Goal: Information Seeking & Learning: Learn about a topic

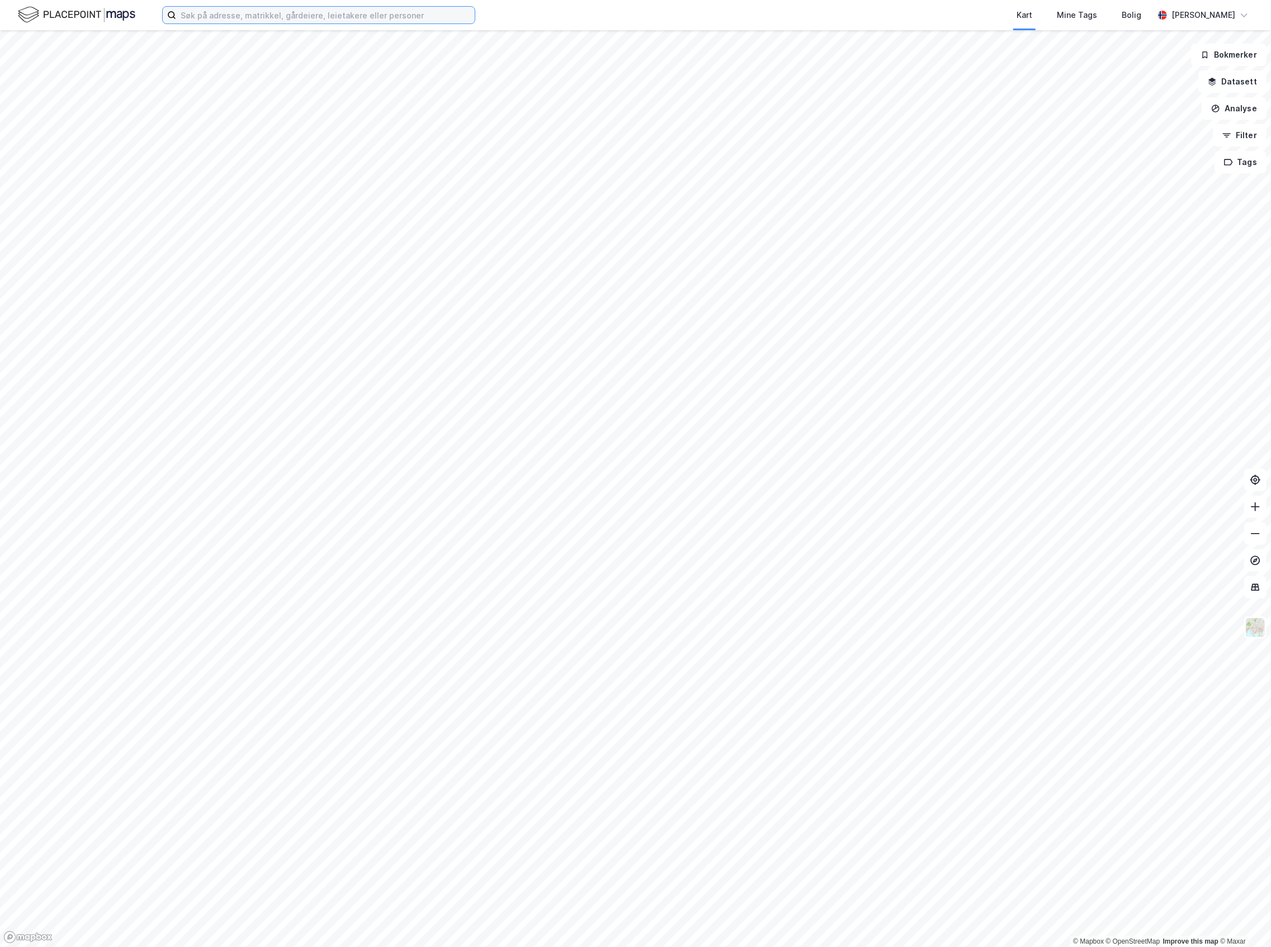
click at [218, 10] on input at bounding box center [325, 15] width 299 height 17
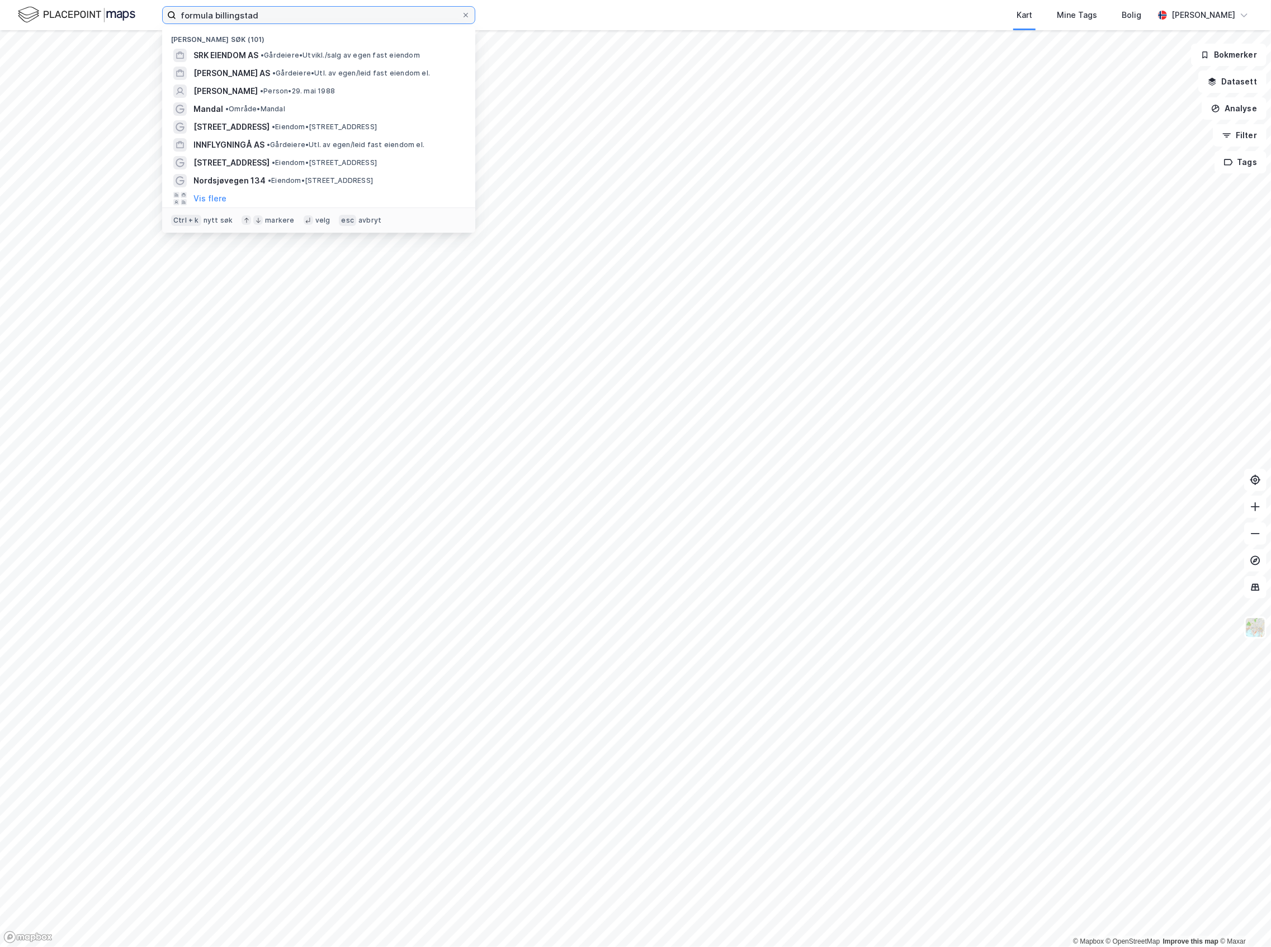
type input "formula billingstad"
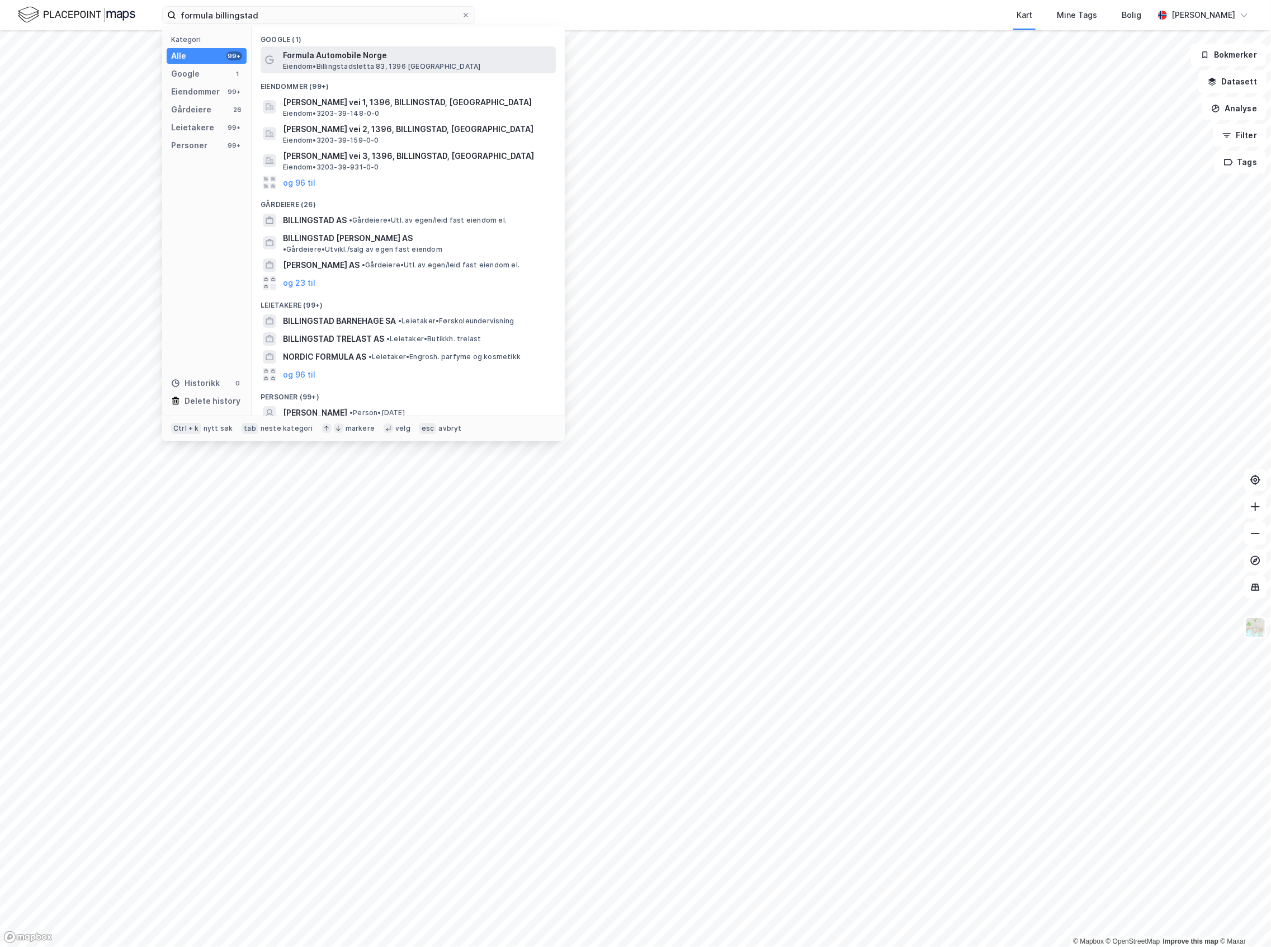
click at [416, 58] on span "Formula Automobile Norge" at bounding box center [417, 55] width 268 height 13
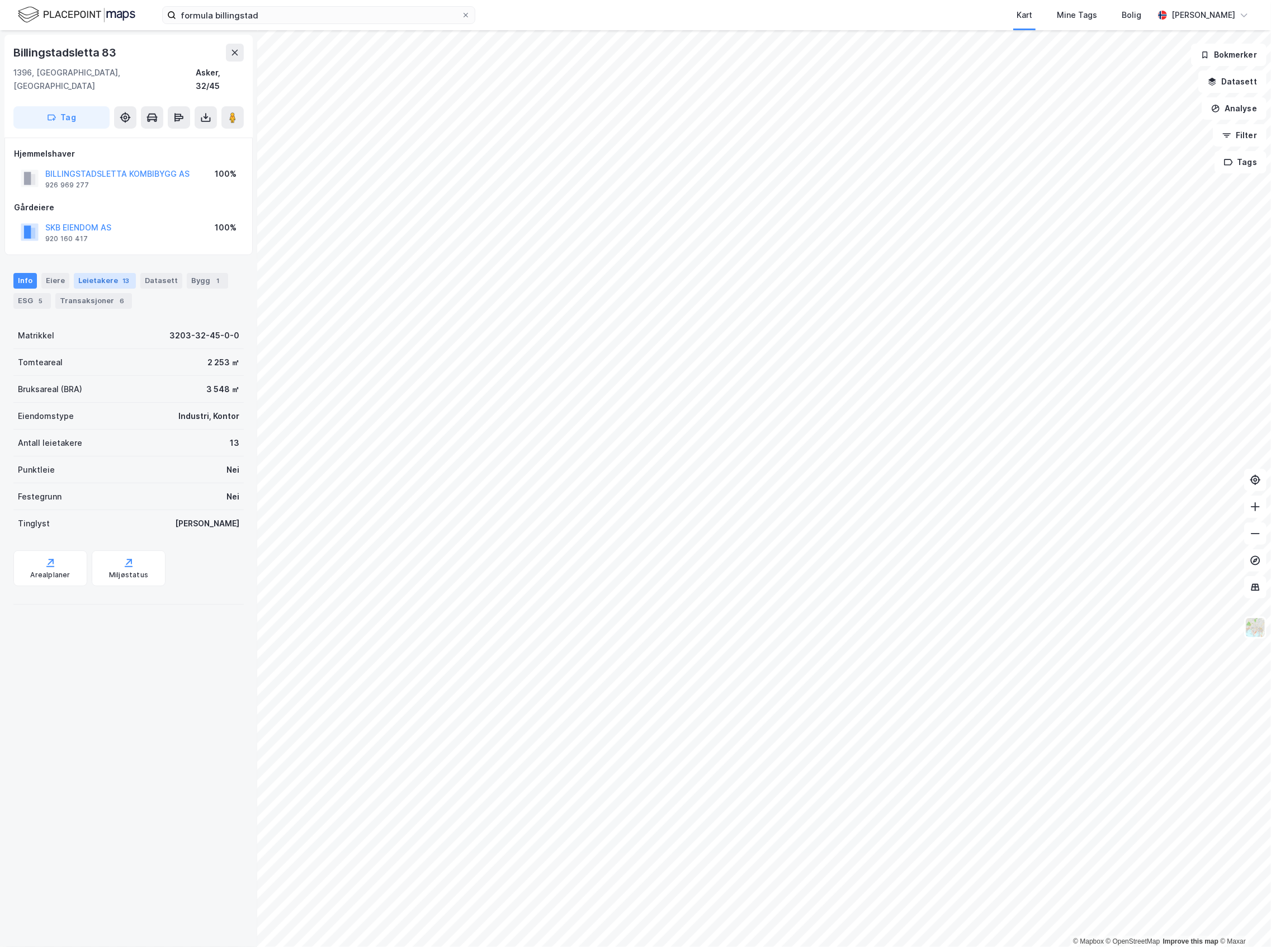
click at [98, 273] on div "Leietakere 13" at bounding box center [105, 281] width 62 height 16
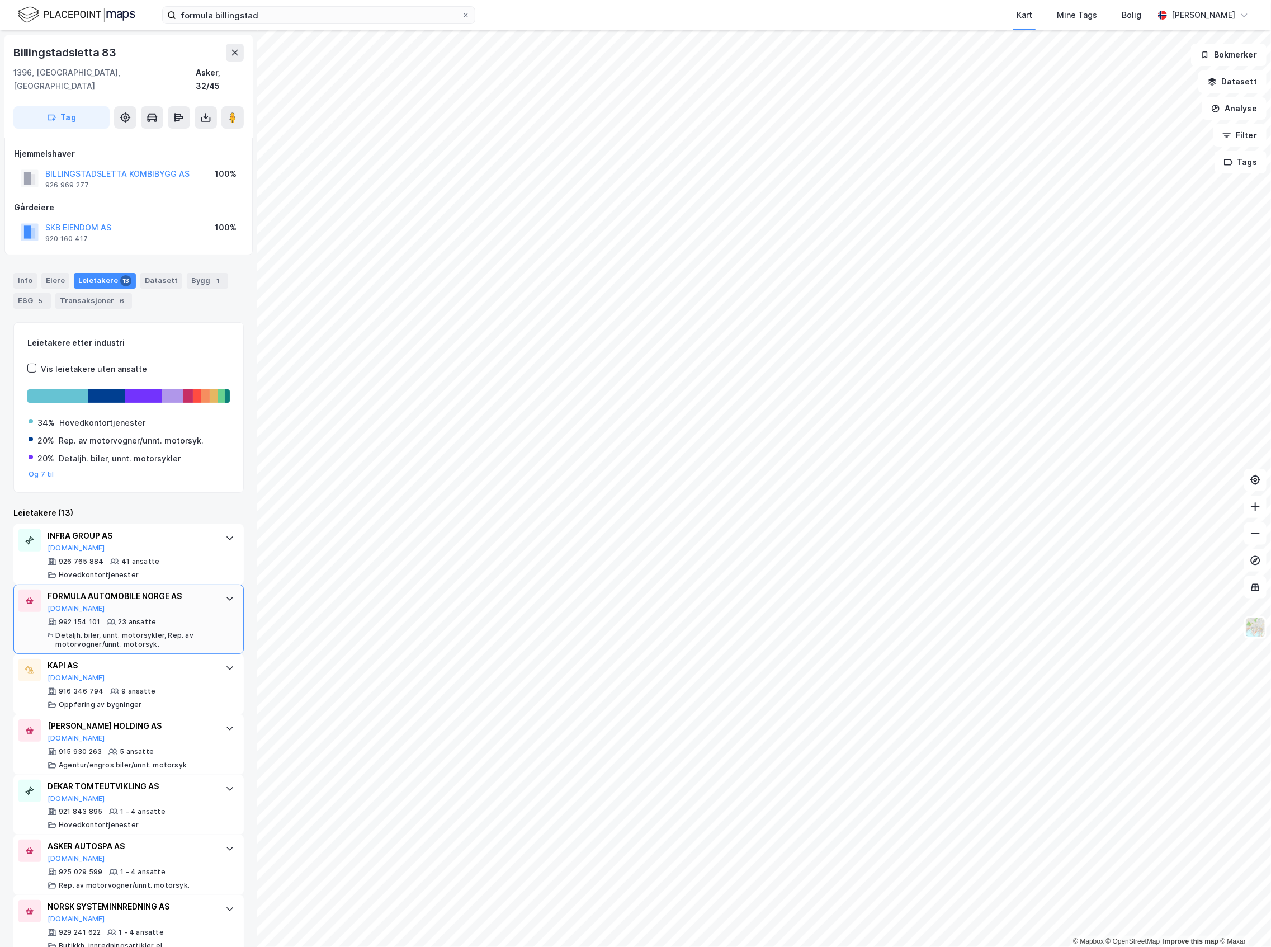
click at [144, 590] on div "FORMULA AUTOMOBILE NORGE AS" at bounding box center [131, 596] width 167 height 13
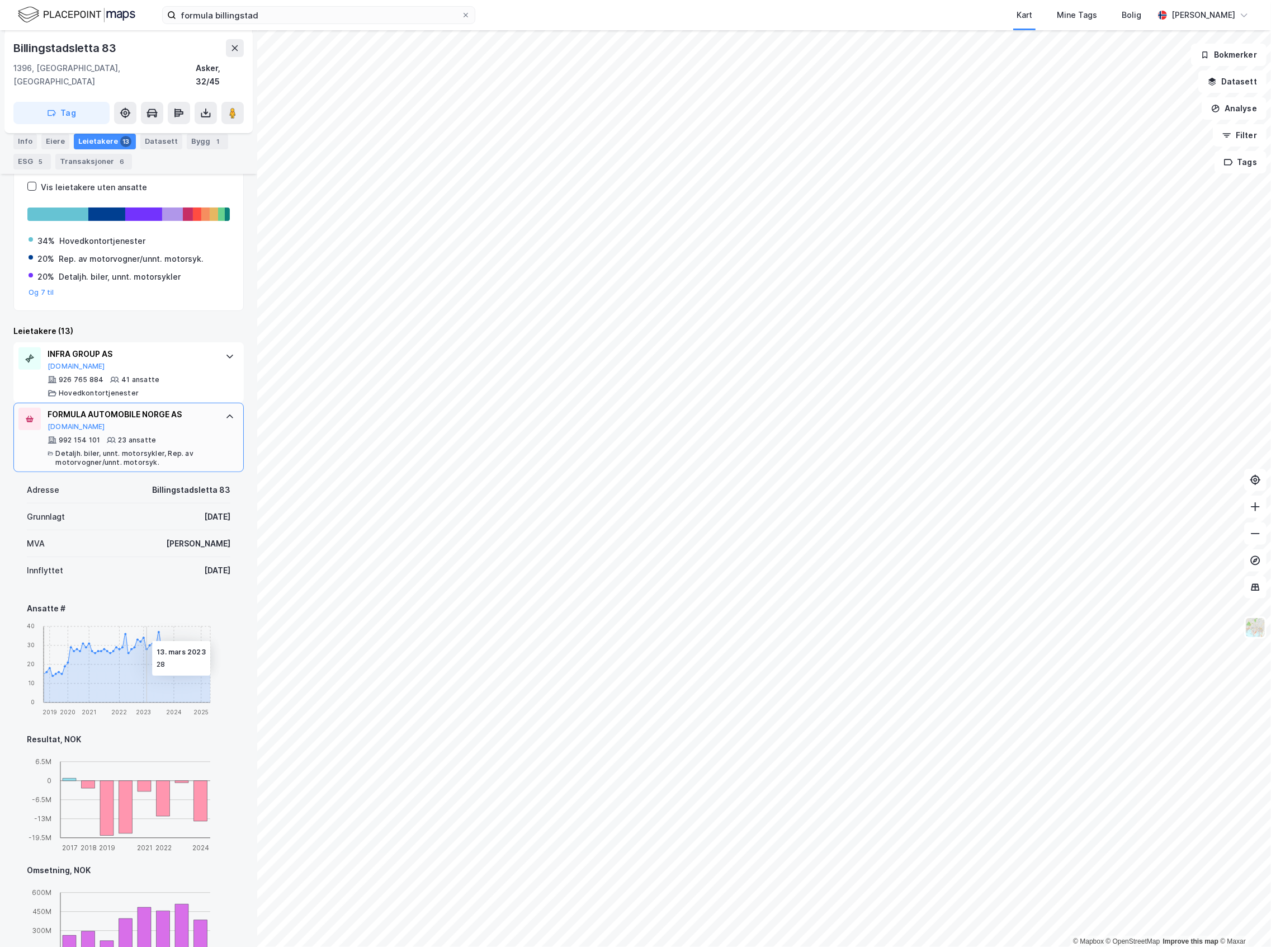
scroll to position [298, 0]
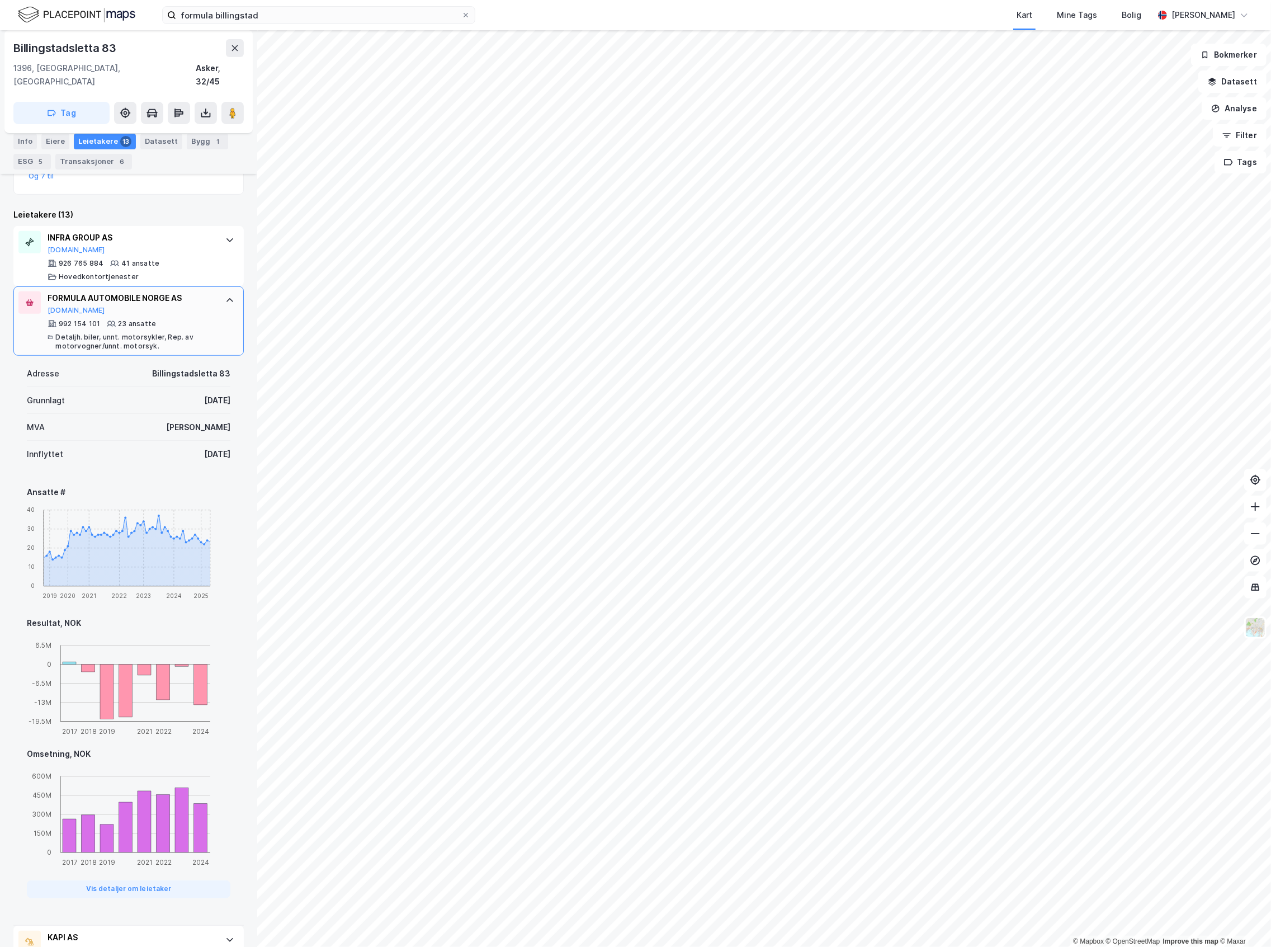
click at [186, 292] on div "FORMULA AUTOMOBILE NORGE AS" at bounding box center [131, 297] width 167 height 13
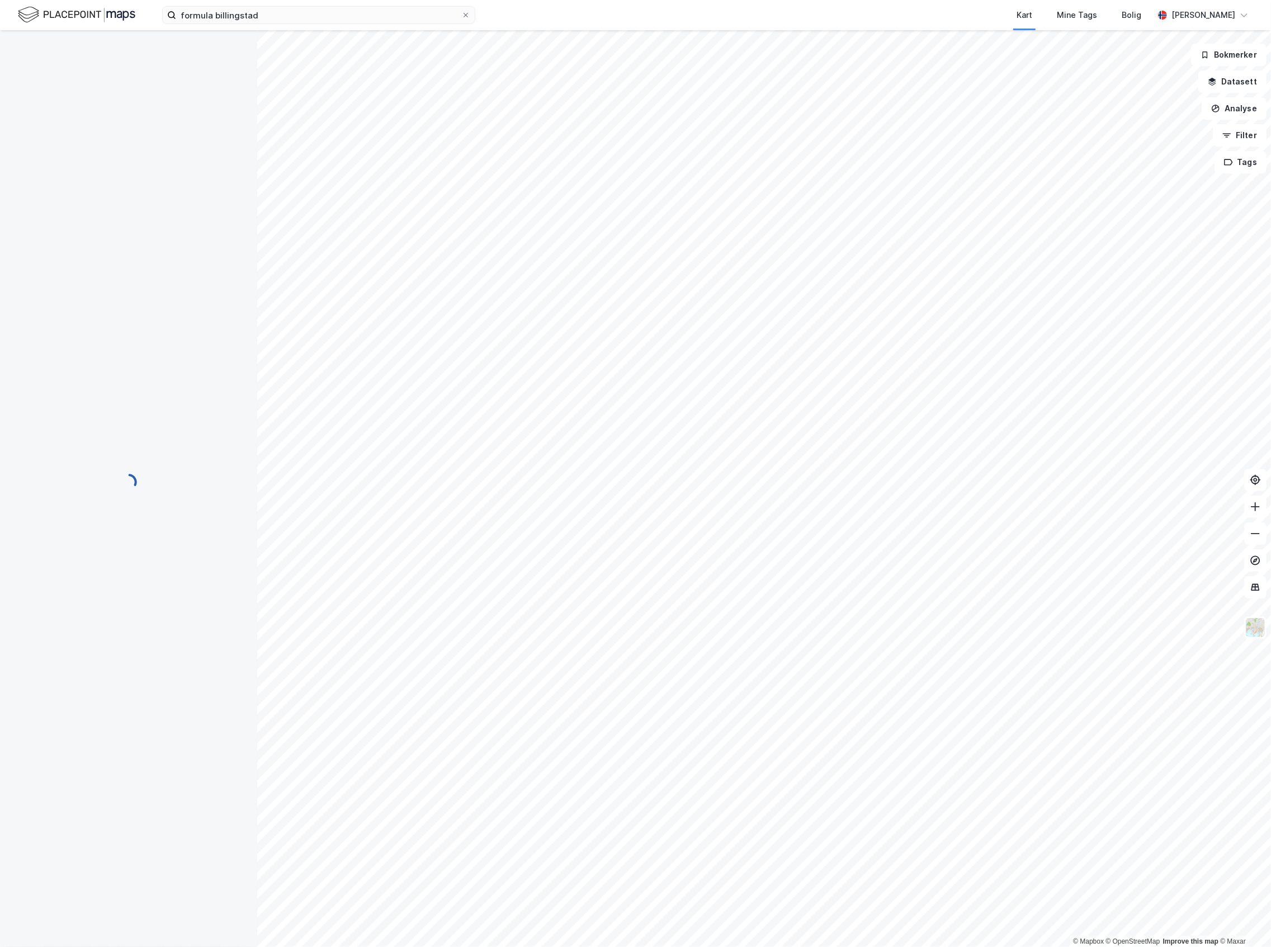
scroll to position [0, 0]
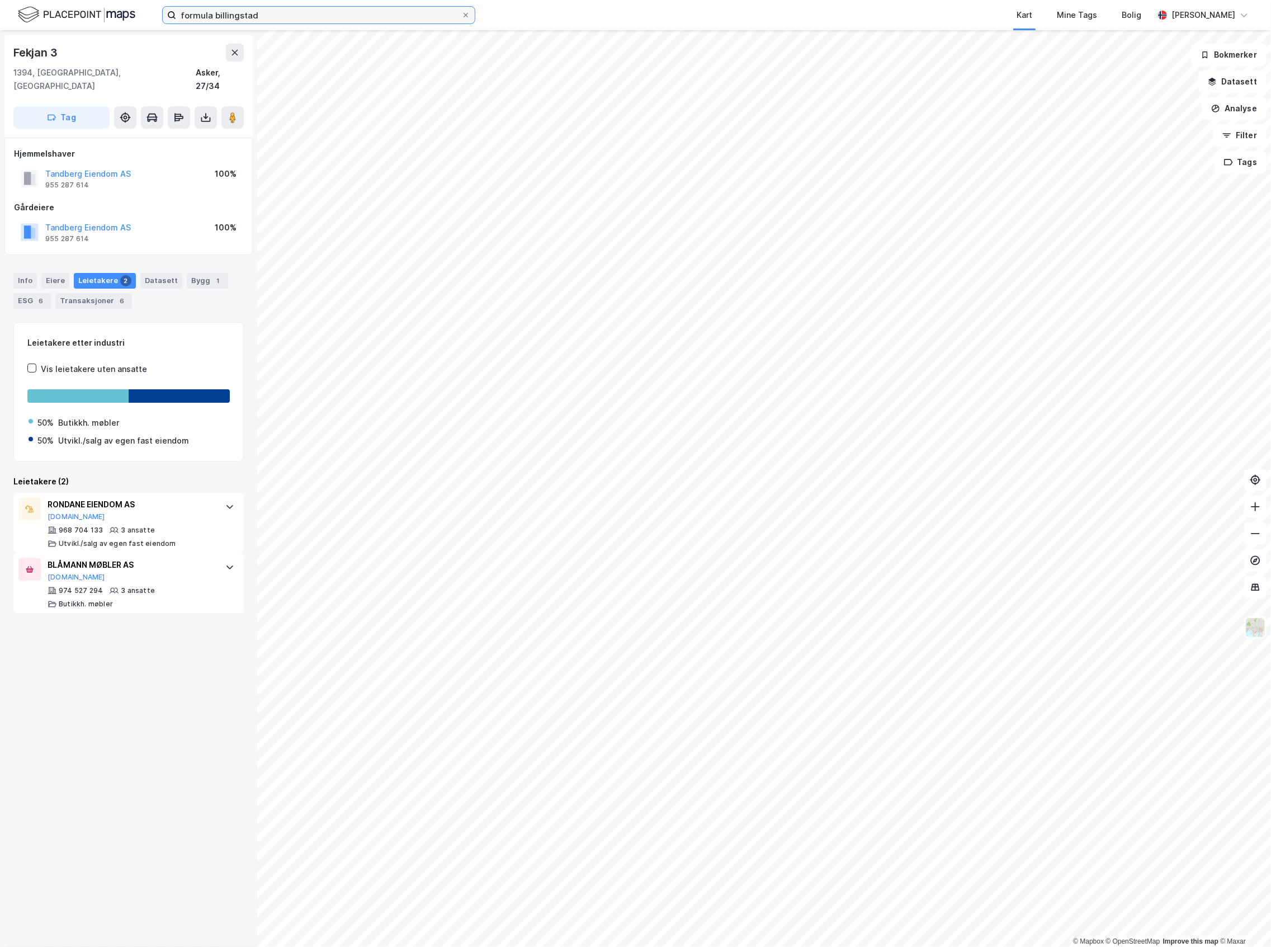
click at [314, 11] on input "formula billingstad" at bounding box center [318, 15] width 285 height 17
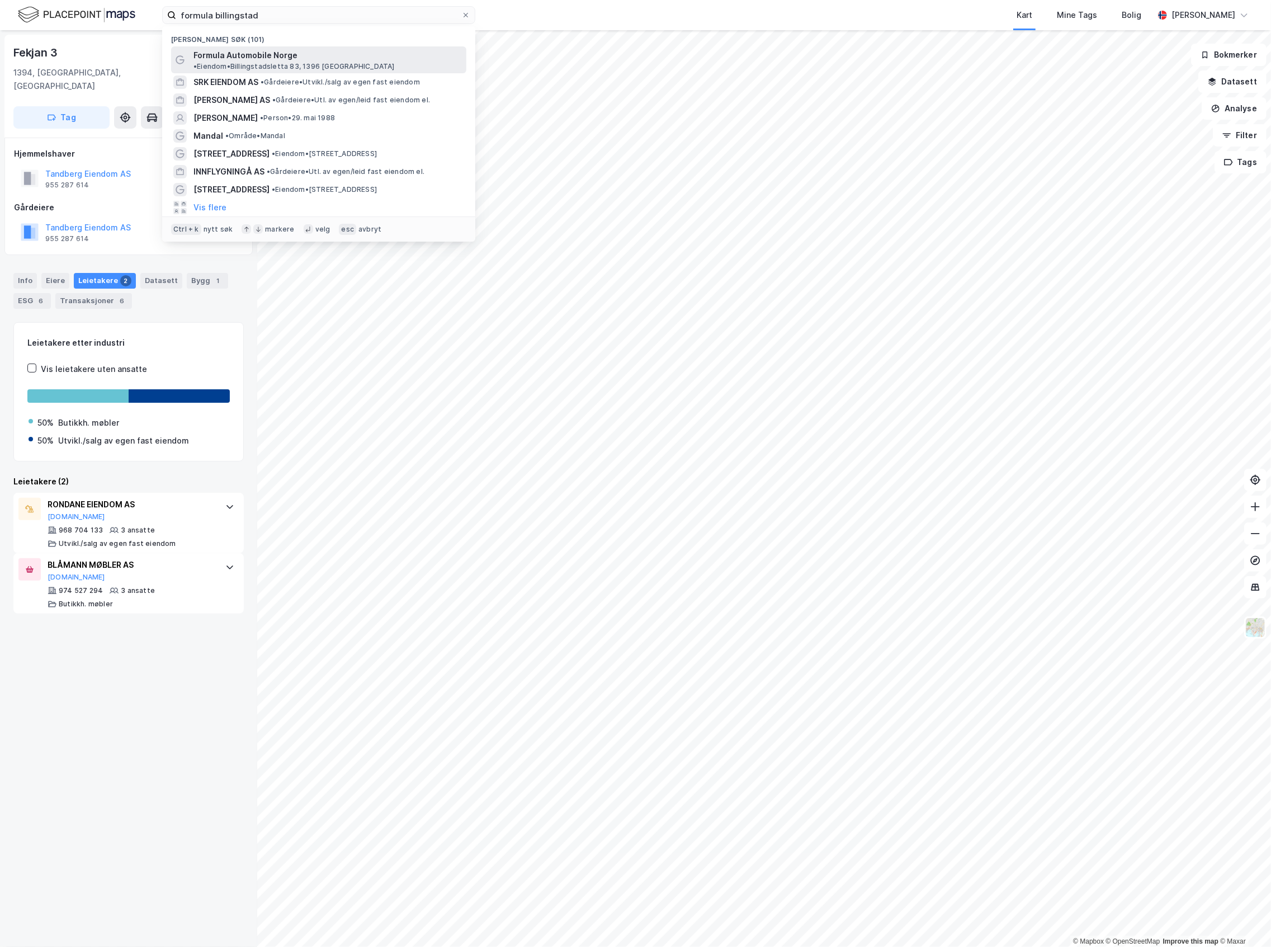
click at [298, 47] on div "Formula Automobile Norge • Eiendom • Billingstadsletta 83, 1396 [GEOGRAPHIC_DAT…" at bounding box center [318, 59] width 295 height 27
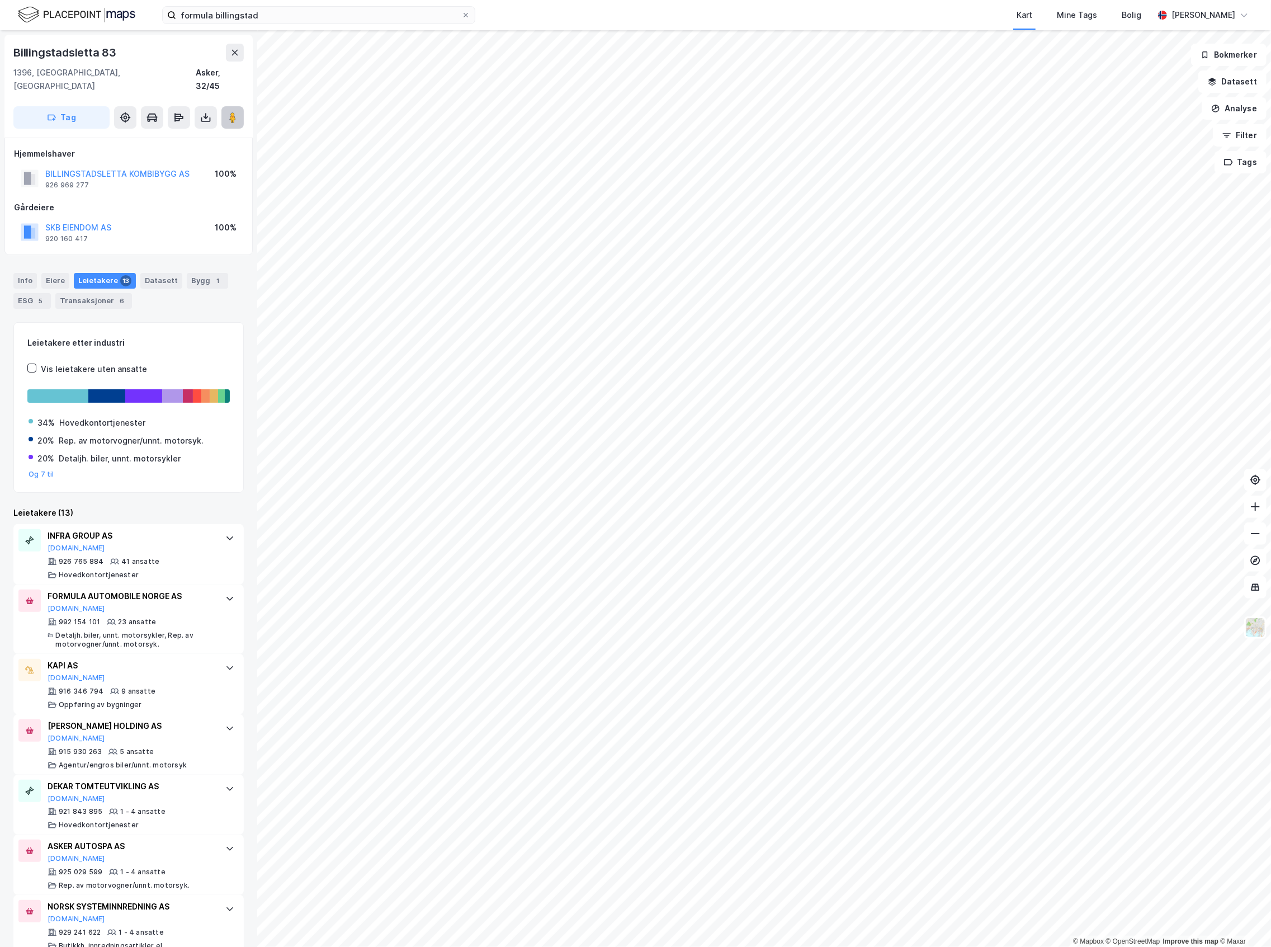
click at [229, 112] on icon at bounding box center [232, 117] width 11 height 11
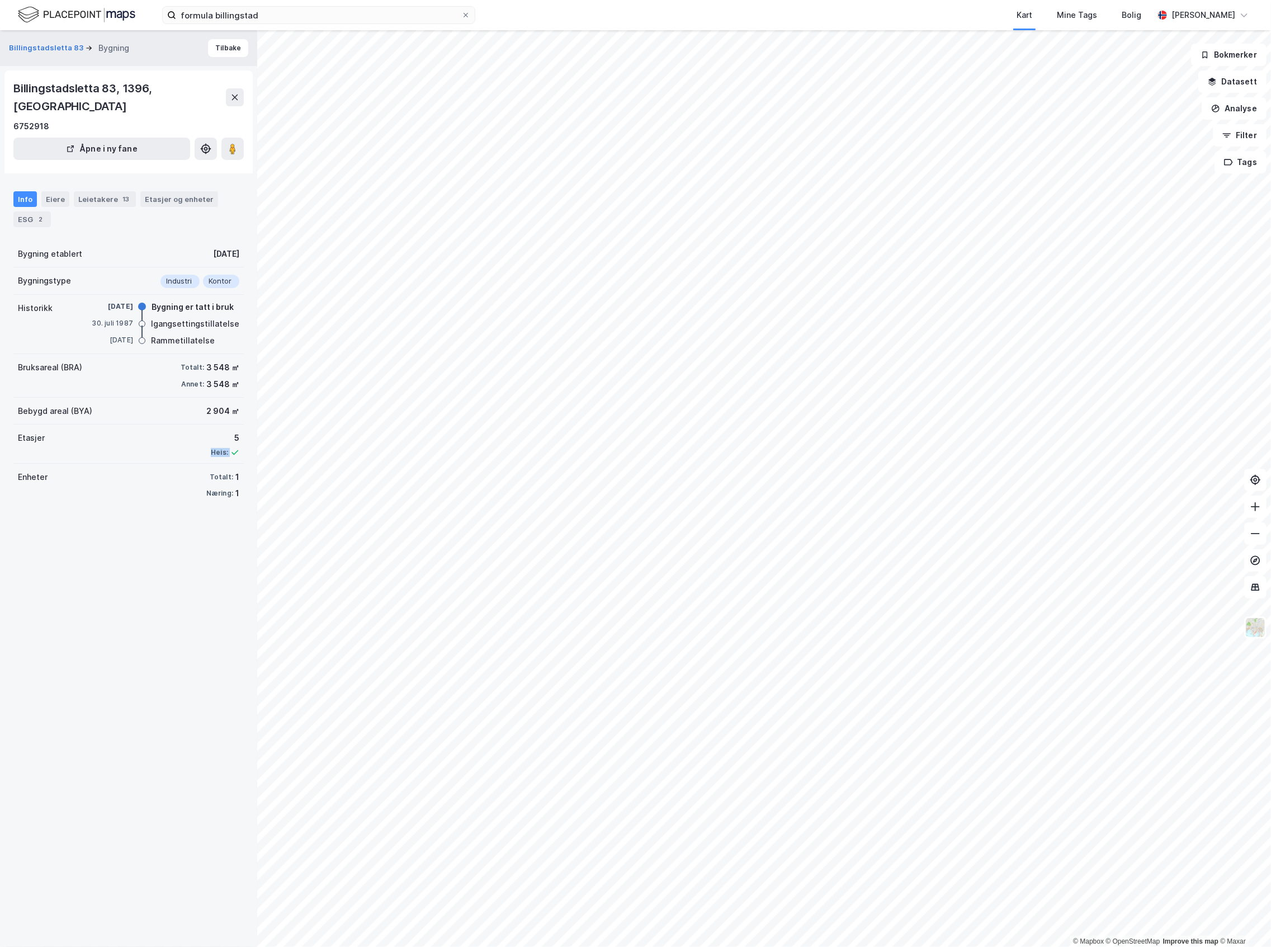
drag, startPoint x: 225, startPoint y: 432, endPoint x: 195, endPoint y: 436, distance: 30.5
click at [195, 436] on div "Etasjer 5 Heis:" at bounding box center [128, 444] width 230 height 39
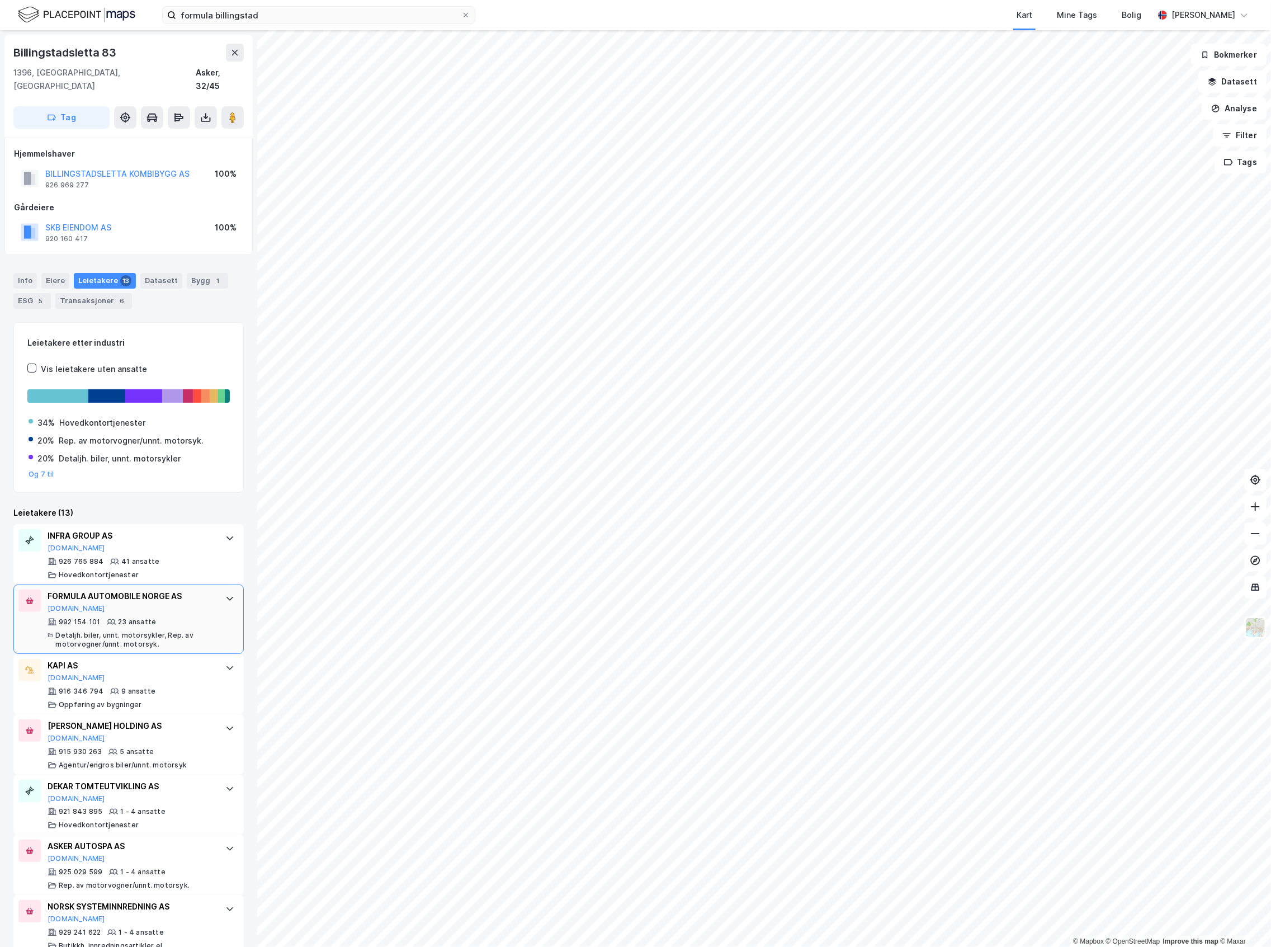
click at [142, 602] on div "FORMULA AUTOMOBILE NORGE AS [DOMAIN_NAME] 992 154 101 23 ansatte Detaljh. biler…" at bounding box center [131, 619] width 167 height 59
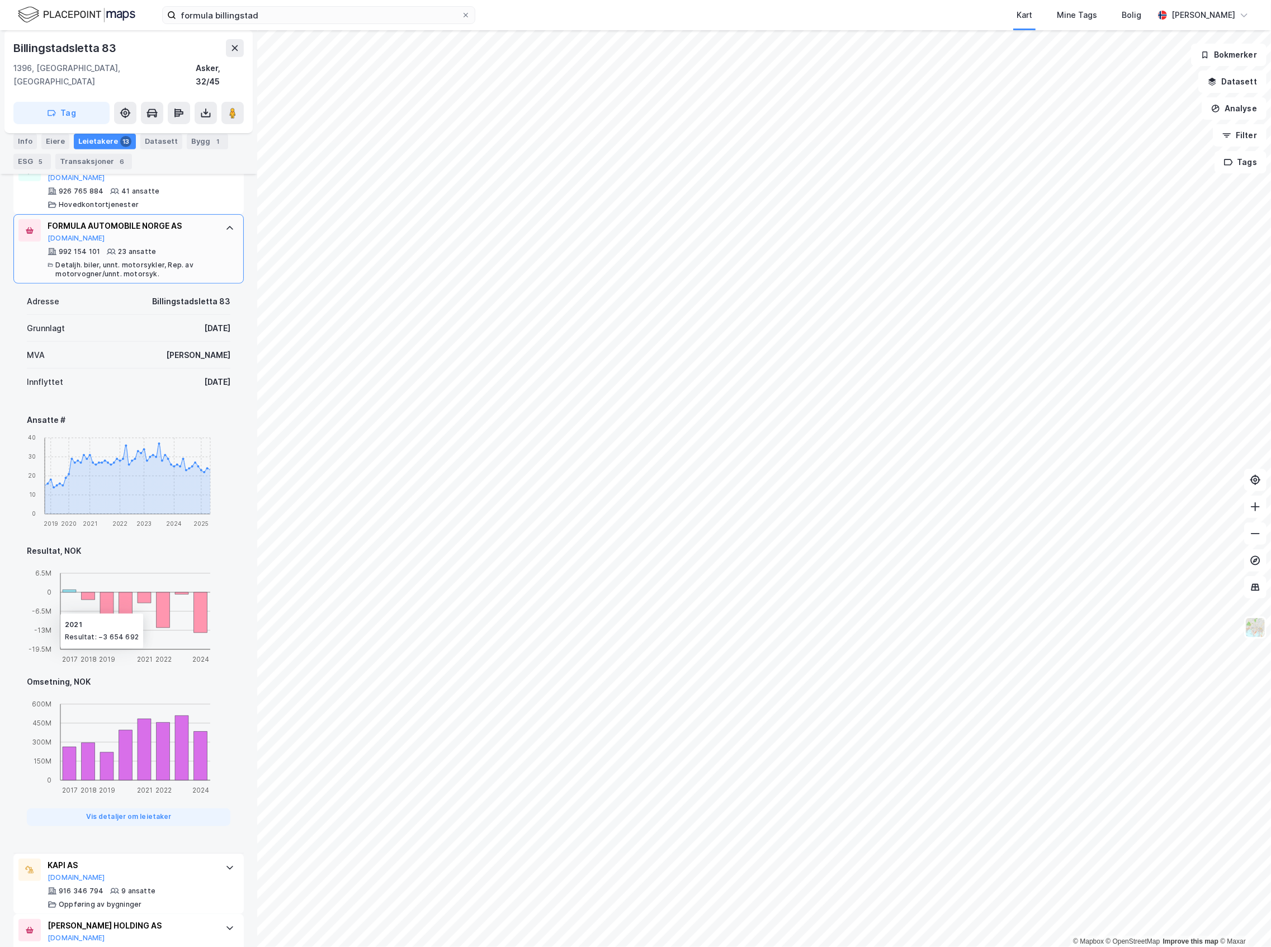
scroll to position [373, 0]
click at [224, 217] on div at bounding box center [230, 226] width 18 height 18
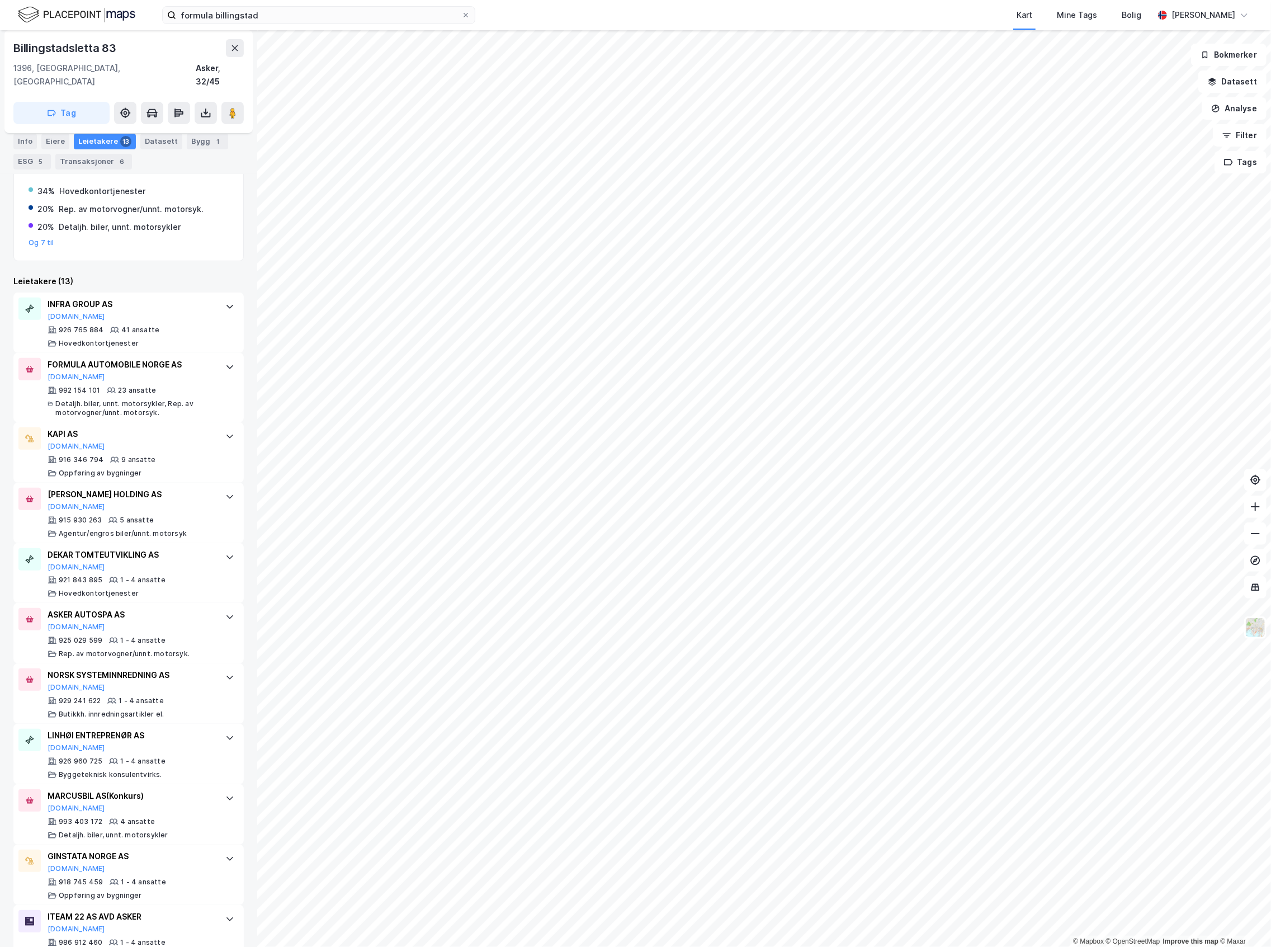
scroll to position [0, 0]
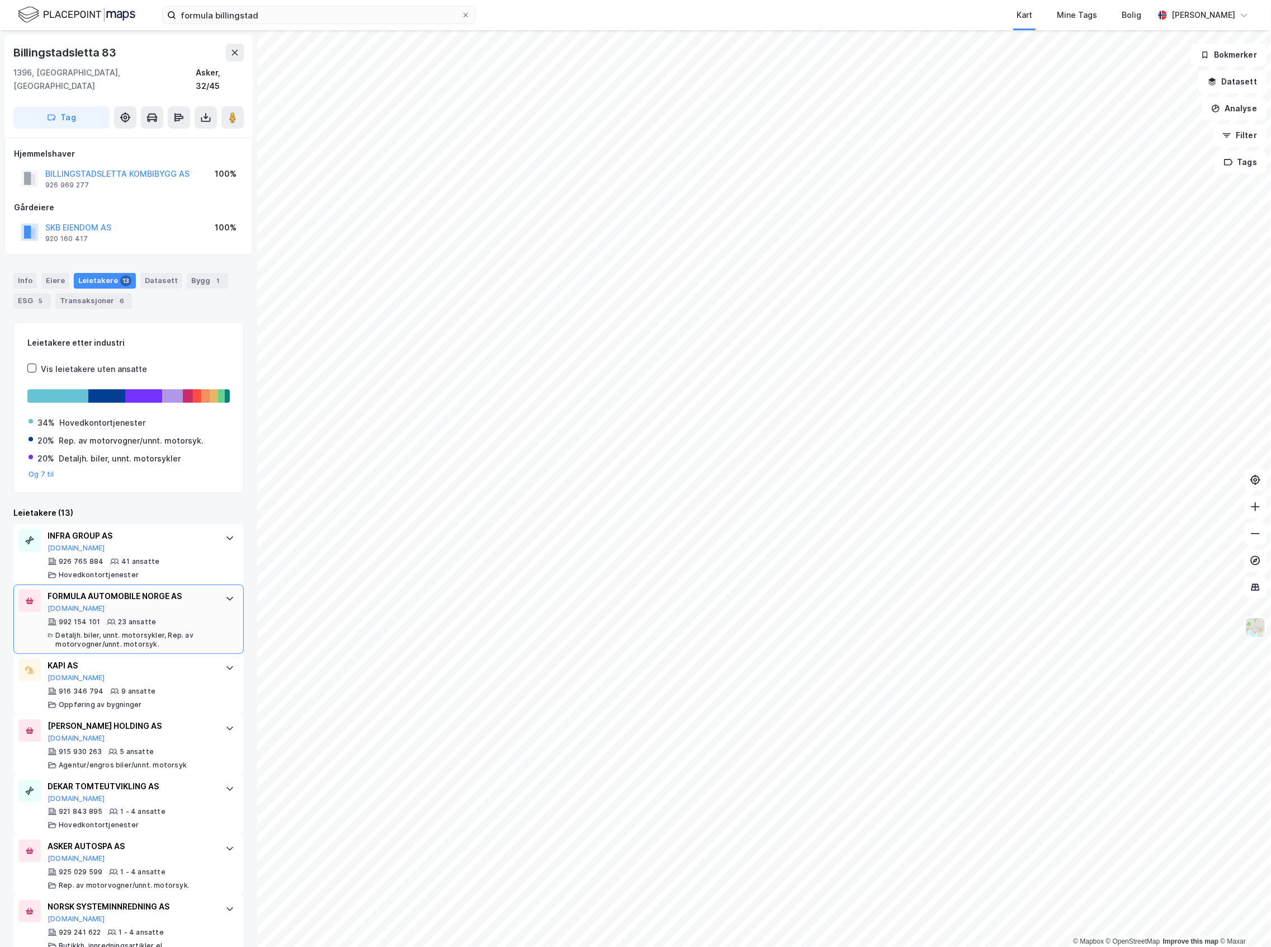
click at [148, 590] on div "FORMULA AUTOMOBILE NORGE AS" at bounding box center [131, 596] width 167 height 13
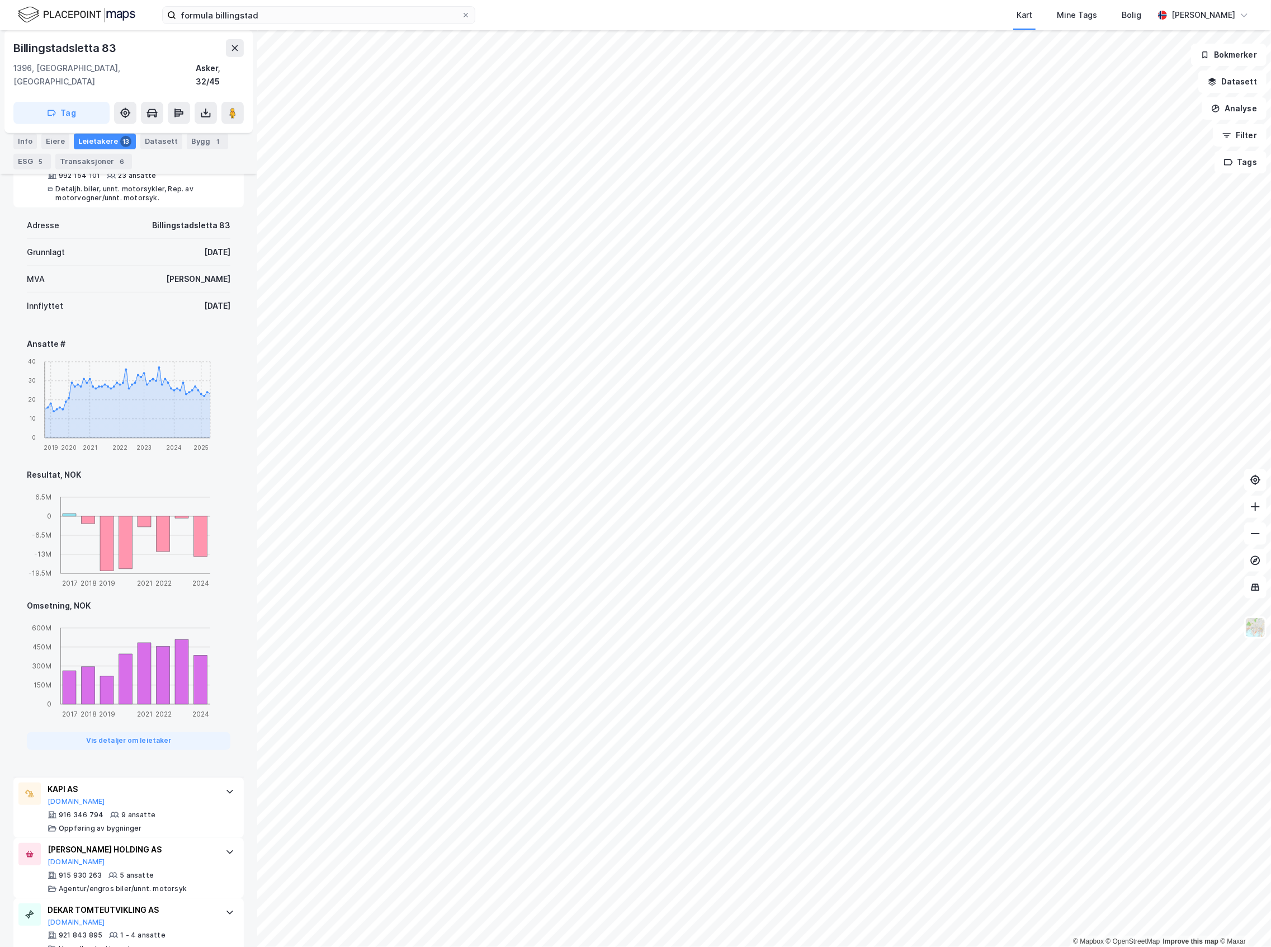
scroll to position [447, 0]
